Goal: Information Seeking & Learning: Learn about a topic

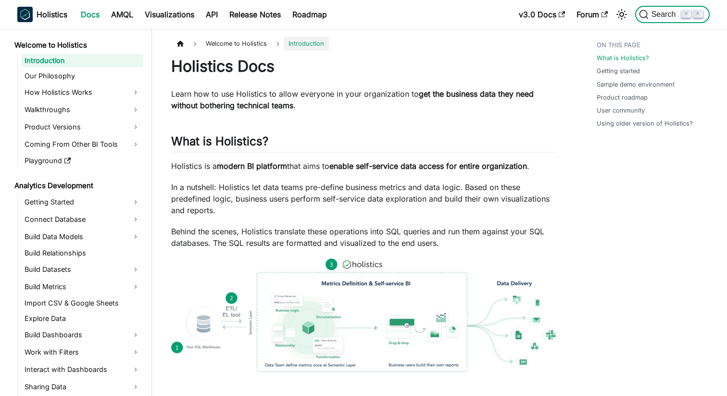
click at [665, 23] on button "Search ⌘ K" at bounding box center [672, 14] width 74 height 17
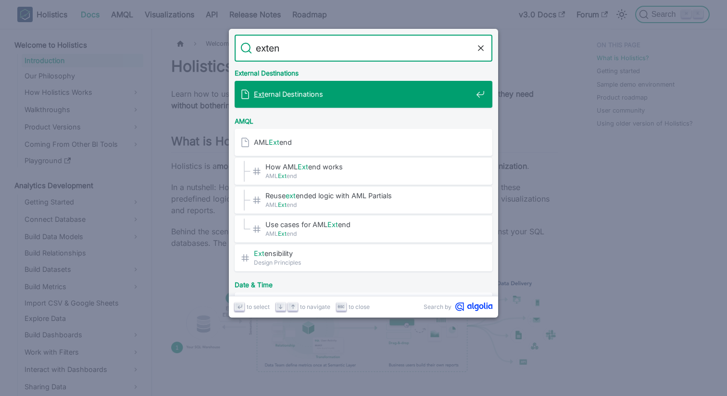
type input "extend"
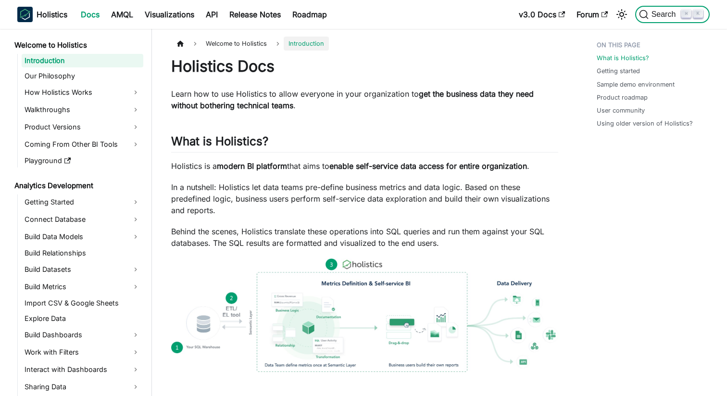
click at [659, 20] on button "Search ⌘ K" at bounding box center [672, 14] width 74 height 17
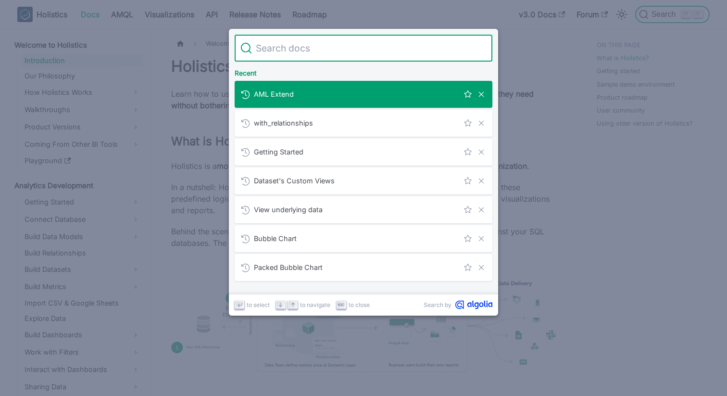
type input "u"
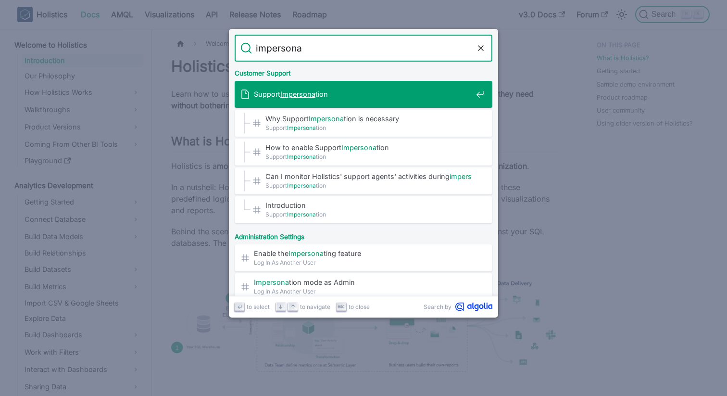
type input "impersonat"
click at [343, 101] on div "Support Impersonat ion" at bounding box center [366, 94] width 252 height 27
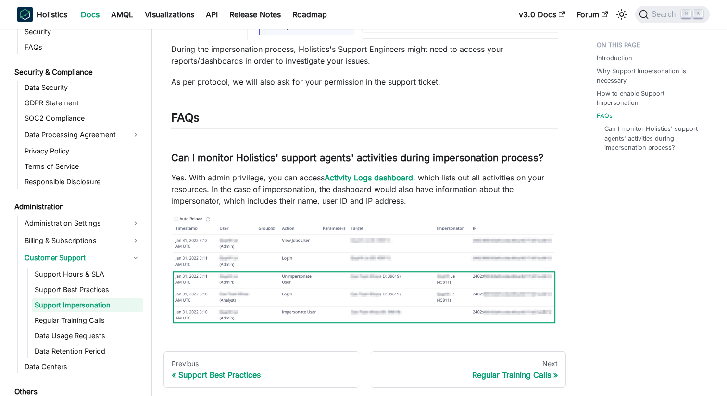
scroll to position [1123, 0]
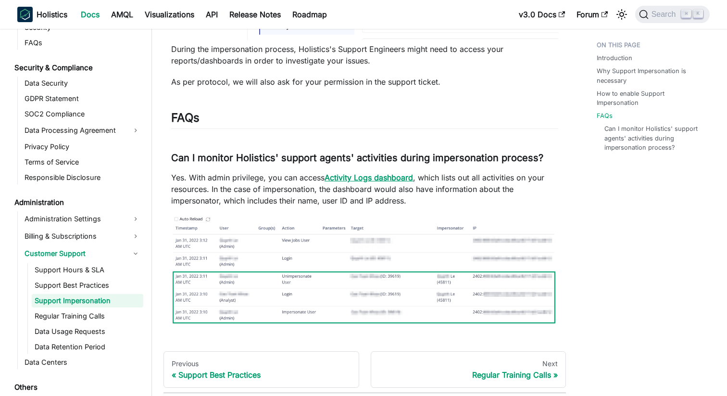
click at [363, 180] on strong "Activity Logs dashboard" at bounding box center [368, 178] width 88 height 10
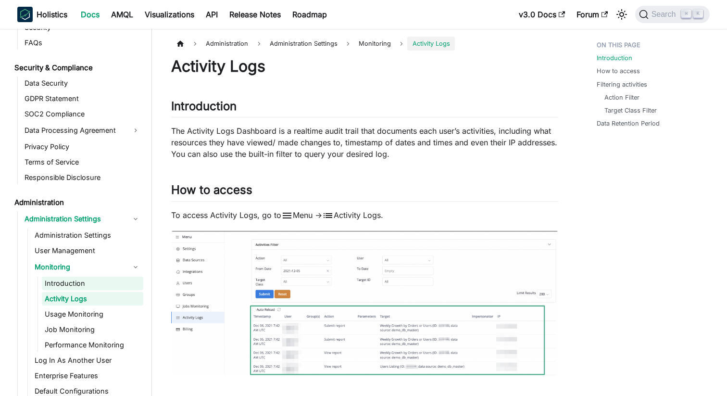
click at [90, 280] on link "Introduction" at bounding box center [92, 282] width 101 height 13
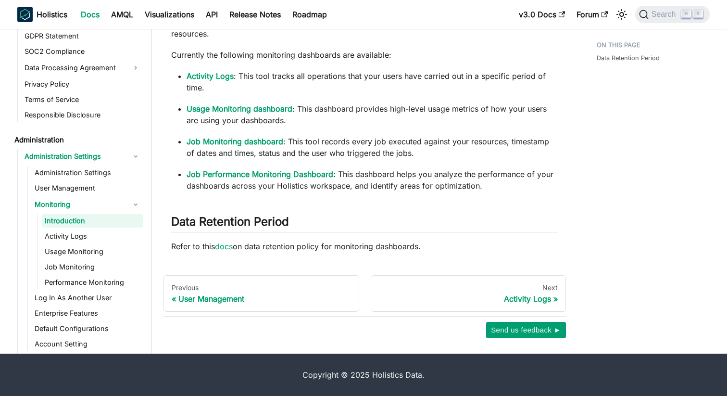
scroll to position [1153, 0]
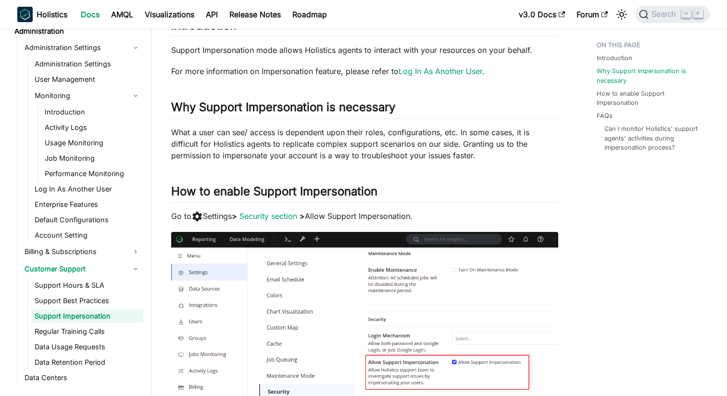
scroll to position [86, 0]
